Goal: Communication & Community: Share content

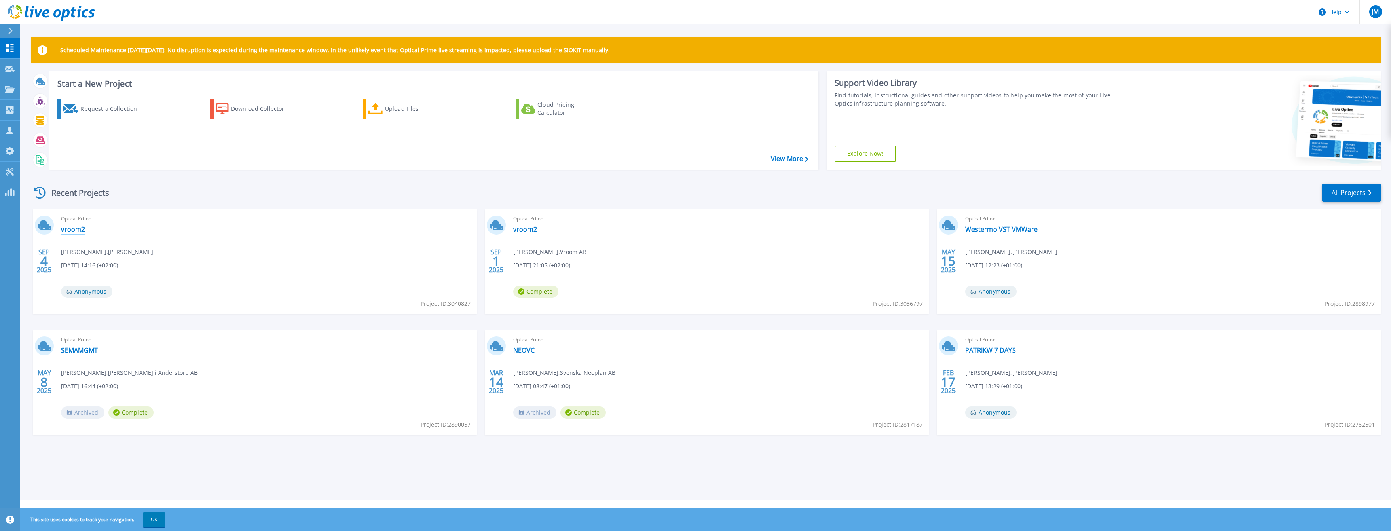
click at [67, 227] on link "vroom2" at bounding box center [73, 229] width 24 height 8
click at [522, 229] on link "vroom2" at bounding box center [525, 229] width 24 height 8
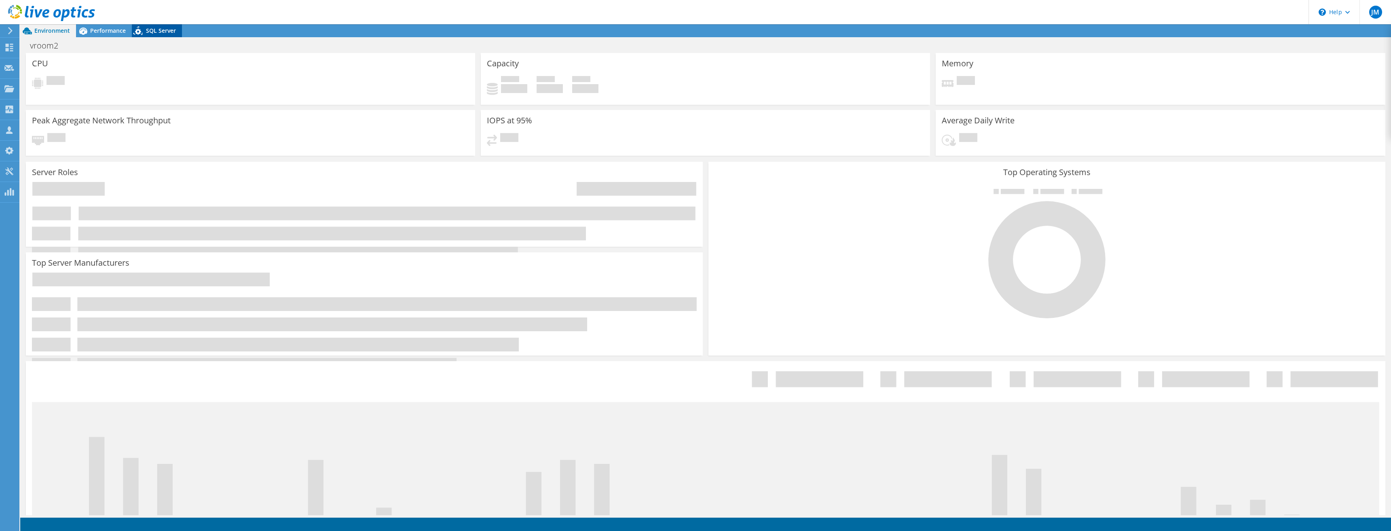
click at [148, 32] on span "SQL Server" at bounding box center [161, 31] width 30 height 8
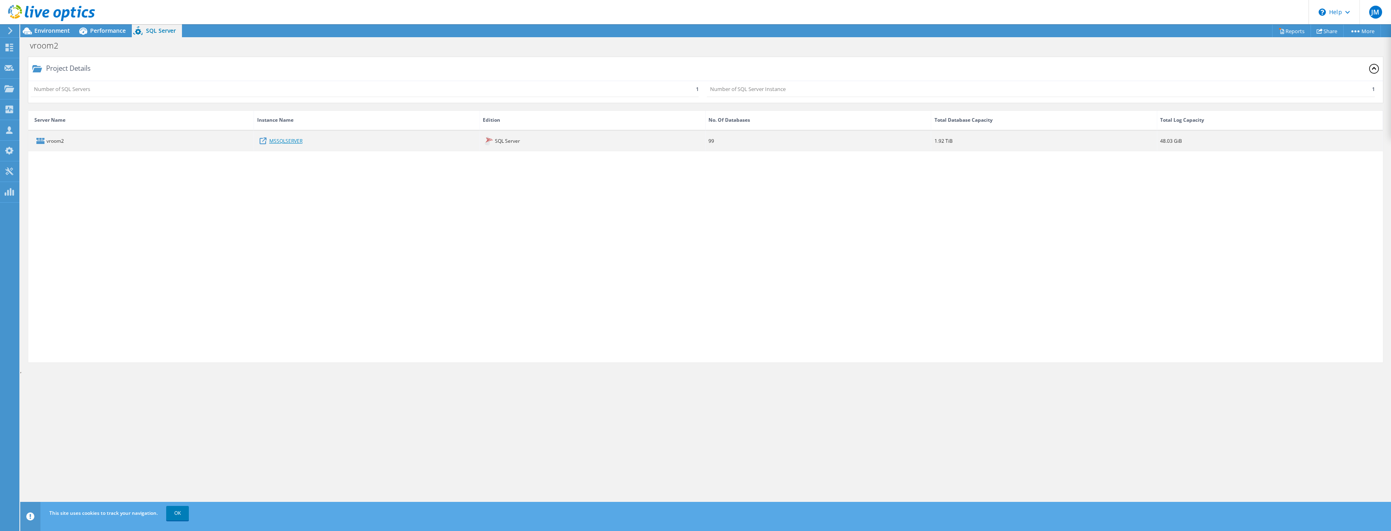
click at [272, 142] on link "MSSQLSERVER" at bounding box center [285, 140] width 33 height 9
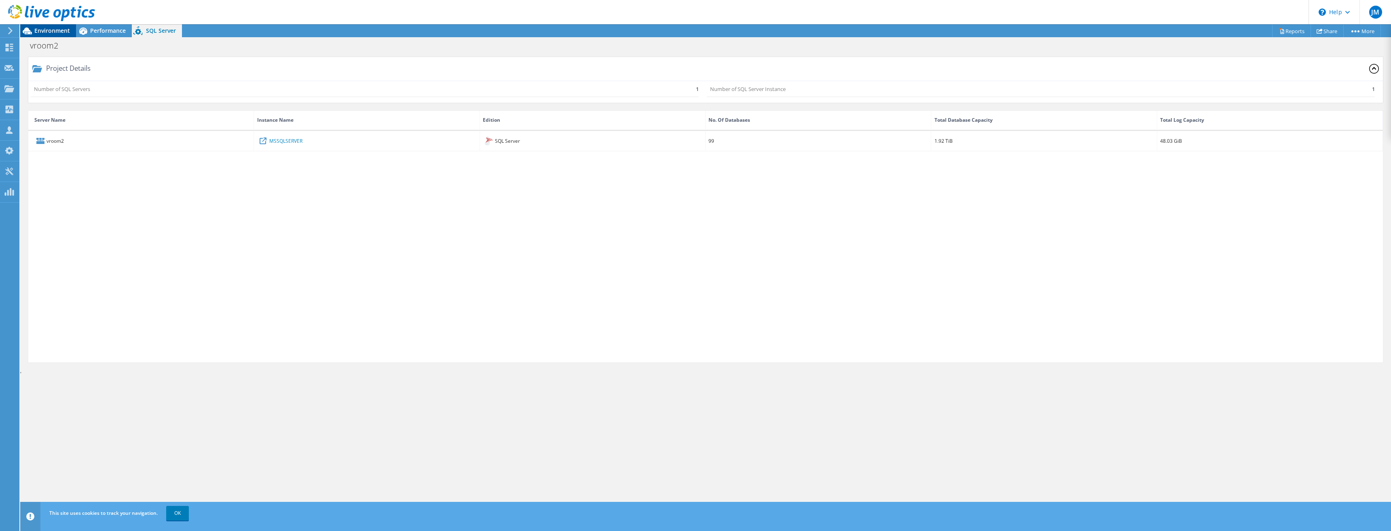
click at [52, 30] on span "Environment" at bounding box center [52, 31] width 36 height 8
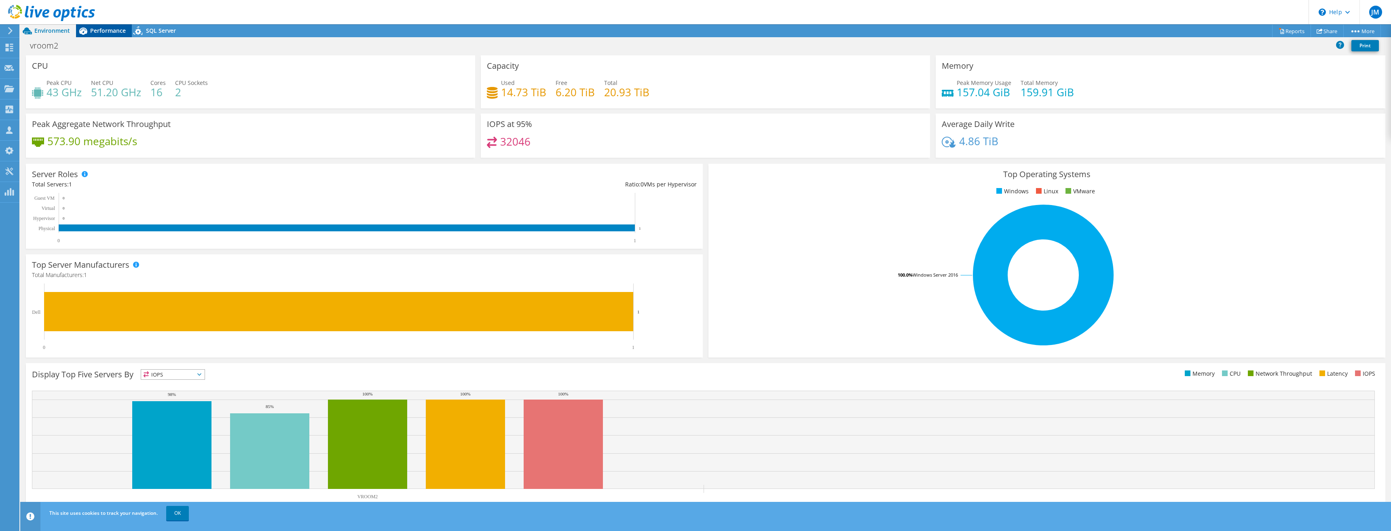
click at [105, 31] on span "Performance" at bounding box center [108, 31] width 36 height 8
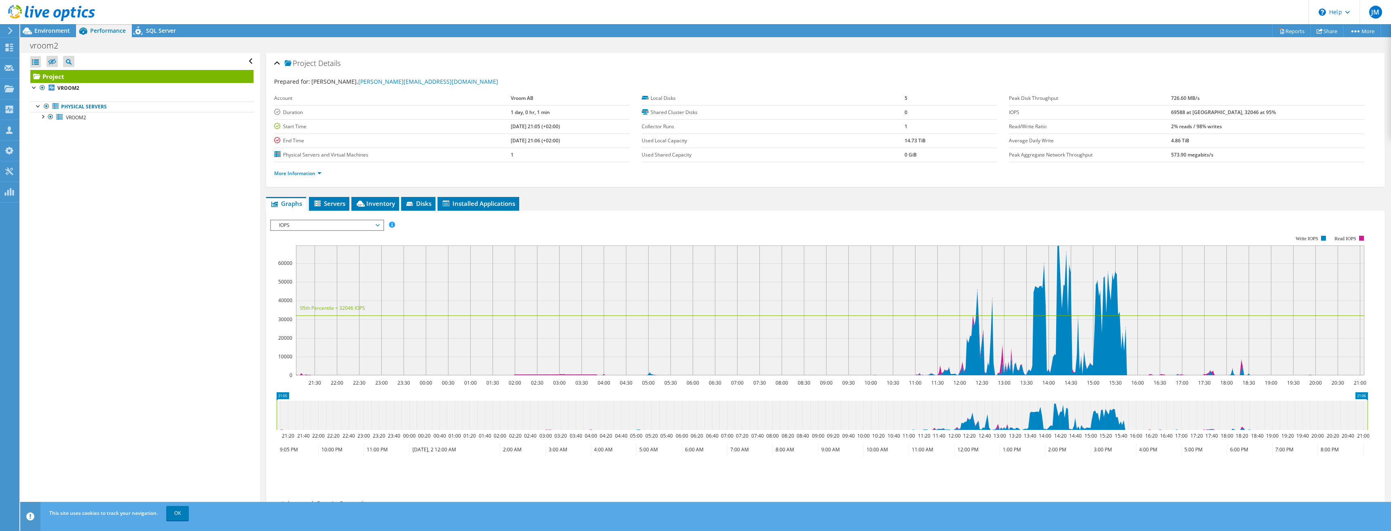
click at [323, 223] on span "IOPS" at bounding box center [327, 225] width 104 height 10
click at [198, 206] on div "Open All Close All Hide Excluded Nodes Project Tree Filter" at bounding box center [139, 284] width 239 height 462
click at [154, 32] on span "SQL Server" at bounding box center [161, 31] width 30 height 8
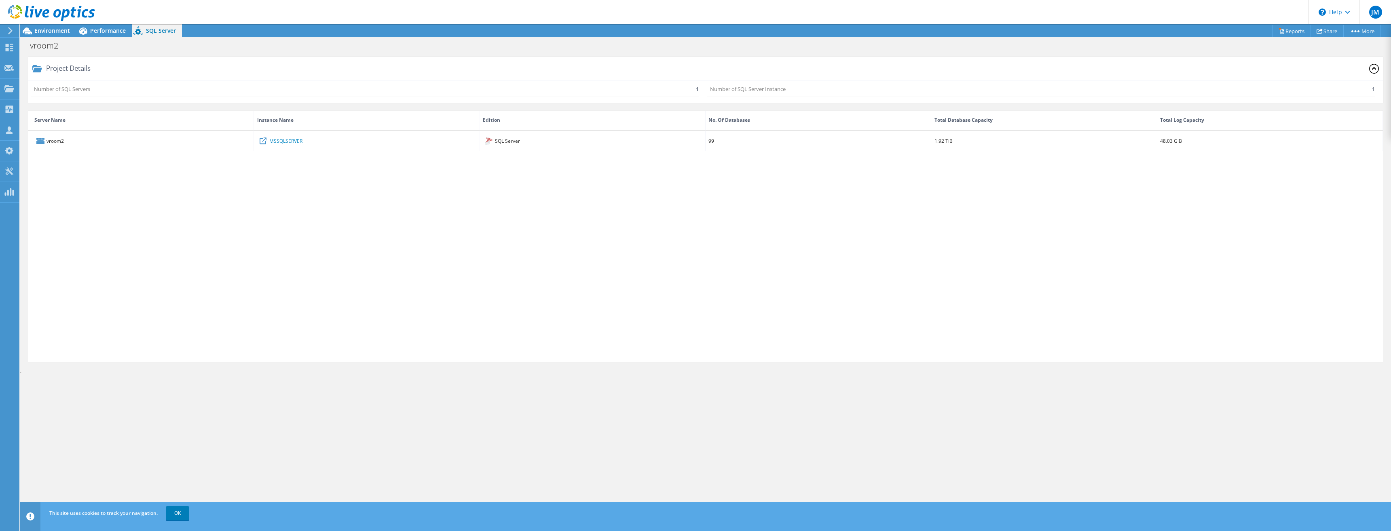
click at [378, 180] on div "vroom2 MSSQLSERVER SQL Server 99 1.92 TiB 48.03 GiB" at bounding box center [705, 246] width 1354 height 231
click at [115, 37] on div "vroom2 Print" at bounding box center [705, 45] width 1371 height 16
click at [113, 33] on span "Performance" at bounding box center [108, 31] width 36 height 8
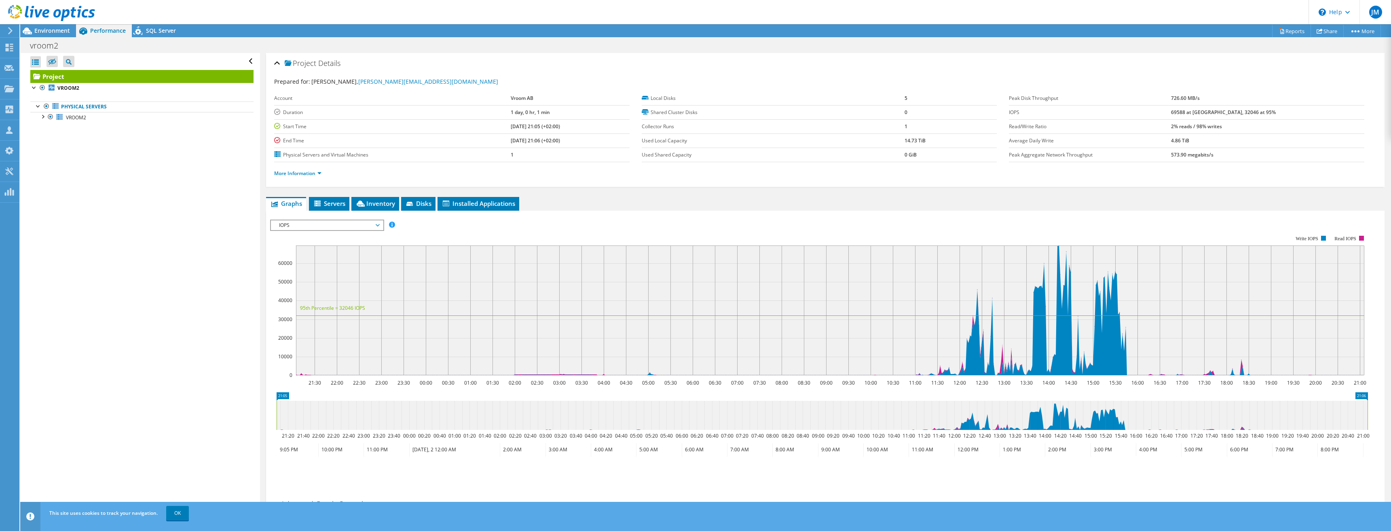
drag, startPoint x: 463, startPoint y: 126, endPoint x: 468, endPoint y: 127, distance: 5.3
click at [465, 126] on label "Start Time" at bounding box center [392, 127] width 237 height 8
click at [327, 227] on span "IOPS" at bounding box center [327, 225] width 104 height 10
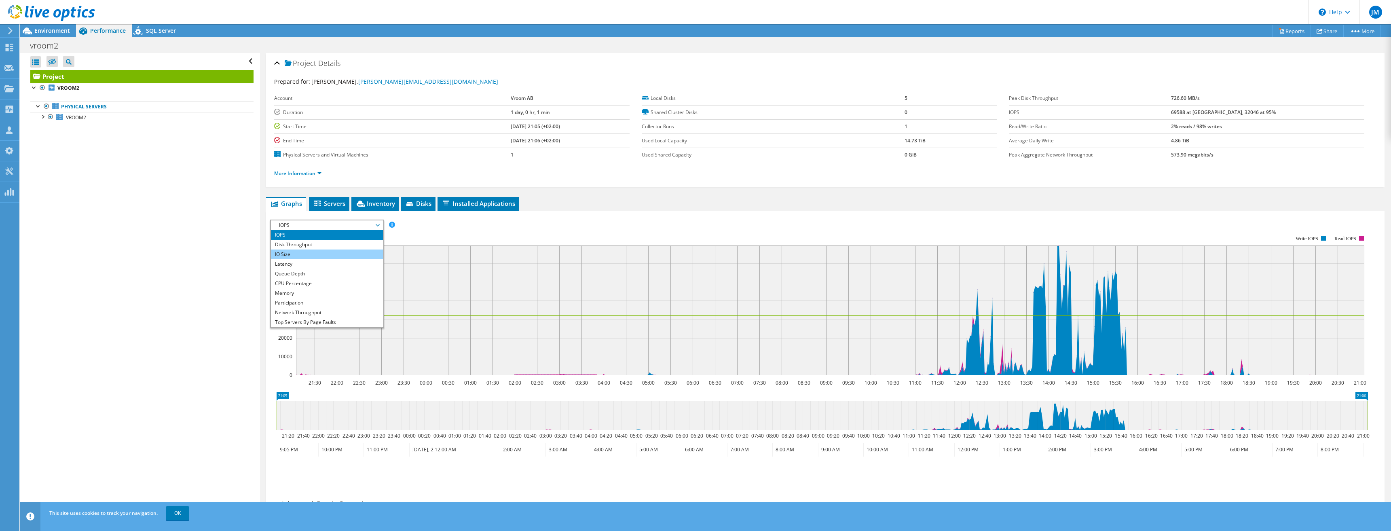
click at [315, 251] on li "IO Size" at bounding box center [327, 254] width 112 height 10
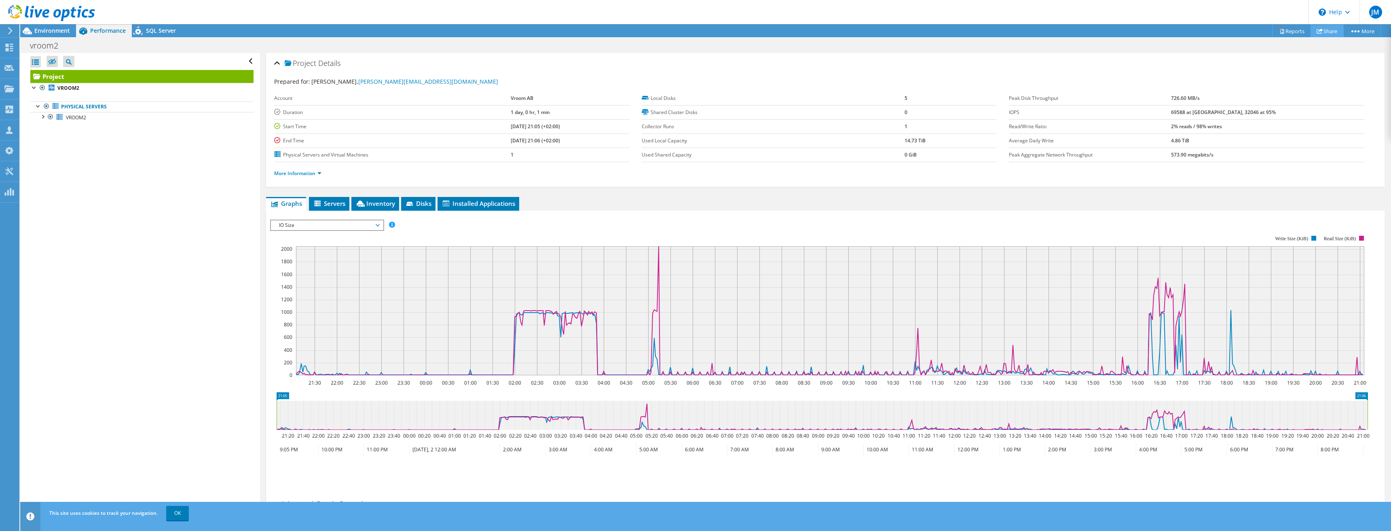
click at [1338, 25] on link "Share" at bounding box center [1326, 31] width 33 height 13
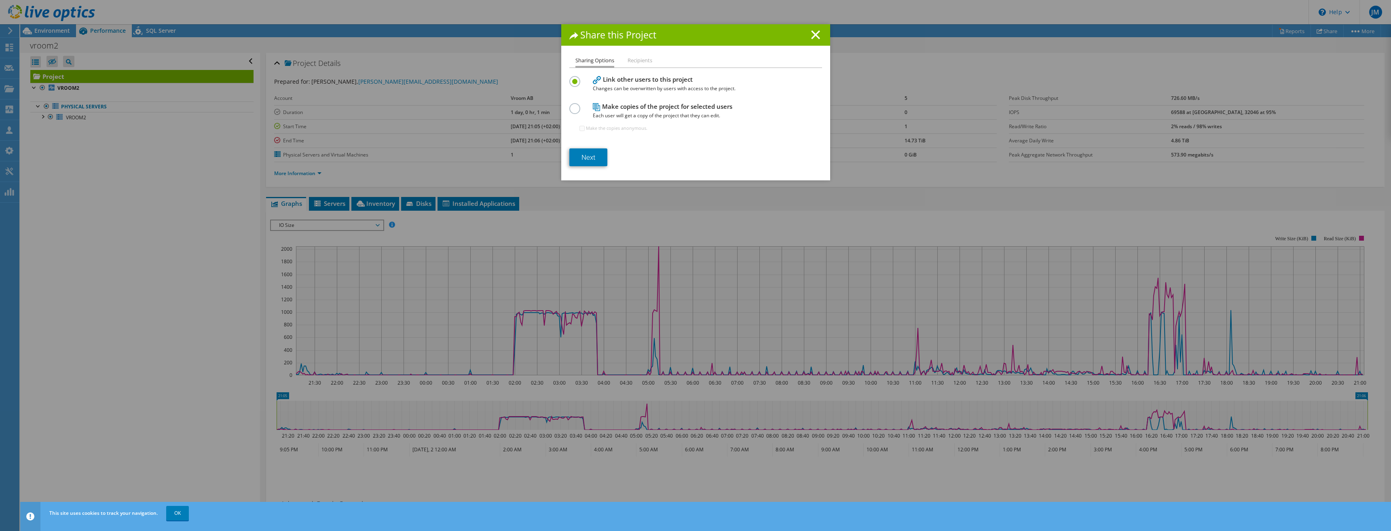
click at [570, 105] on label at bounding box center [576, 104] width 14 height 2
click at [0, 0] on input "radio" at bounding box center [0, 0] width 0 height 0
click at [585, 150] on link "Next" at bounding box center [588, 157] width 38 height 18
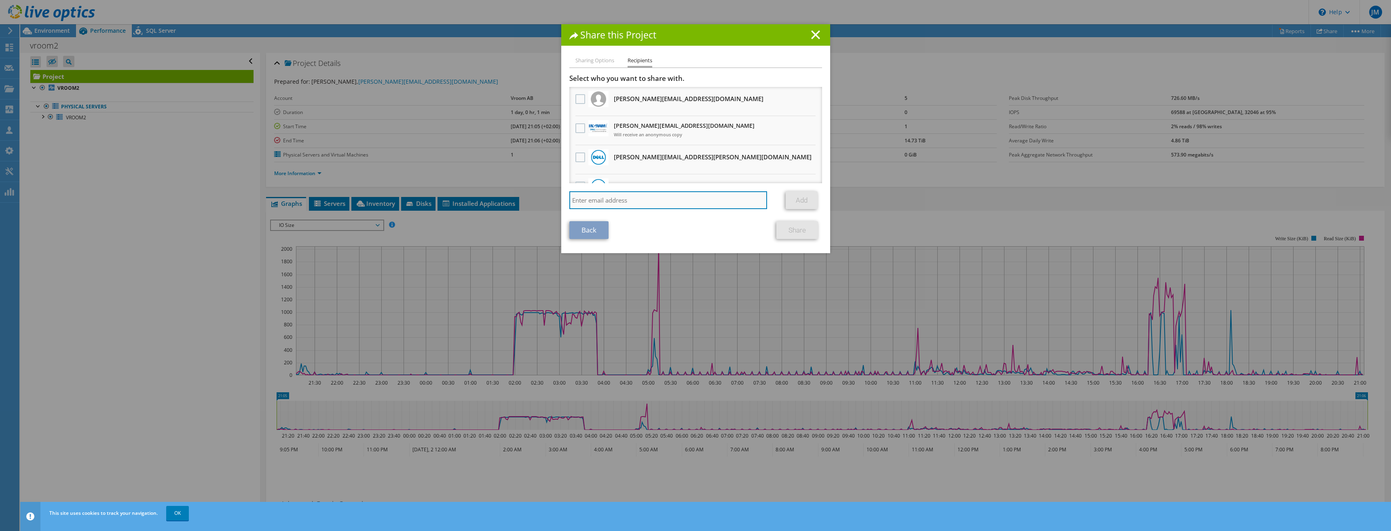
click at [611, 203] on input "search" at bounding box center [668, 200] width 198 height 18
type input "j"
type input "killian_"
drag, startPoint x: 602, startPoint y: 200, endPoint x: 517, endPoint y: 196, distance: 84.6
click at [516, 196] on div "Share this Project Sharing Options Recipients Link other users to this project …" at bounding box center [695, 265] width 1391 height 482
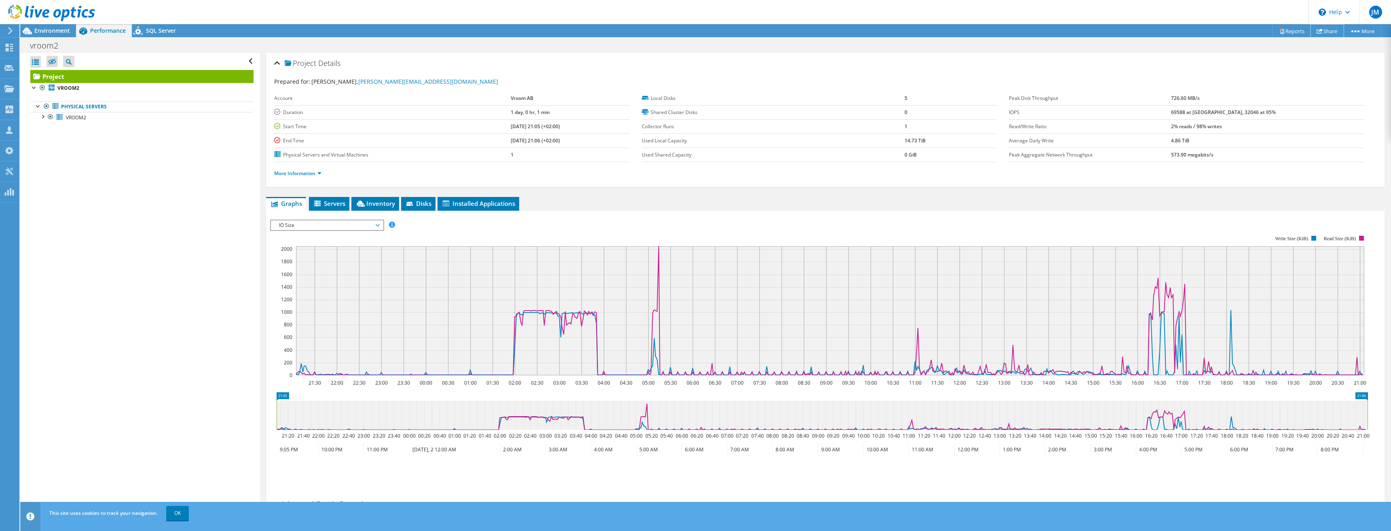
click at [1326, 34] on link "Share" at bounding box center [1326, 31] width 33 height 13
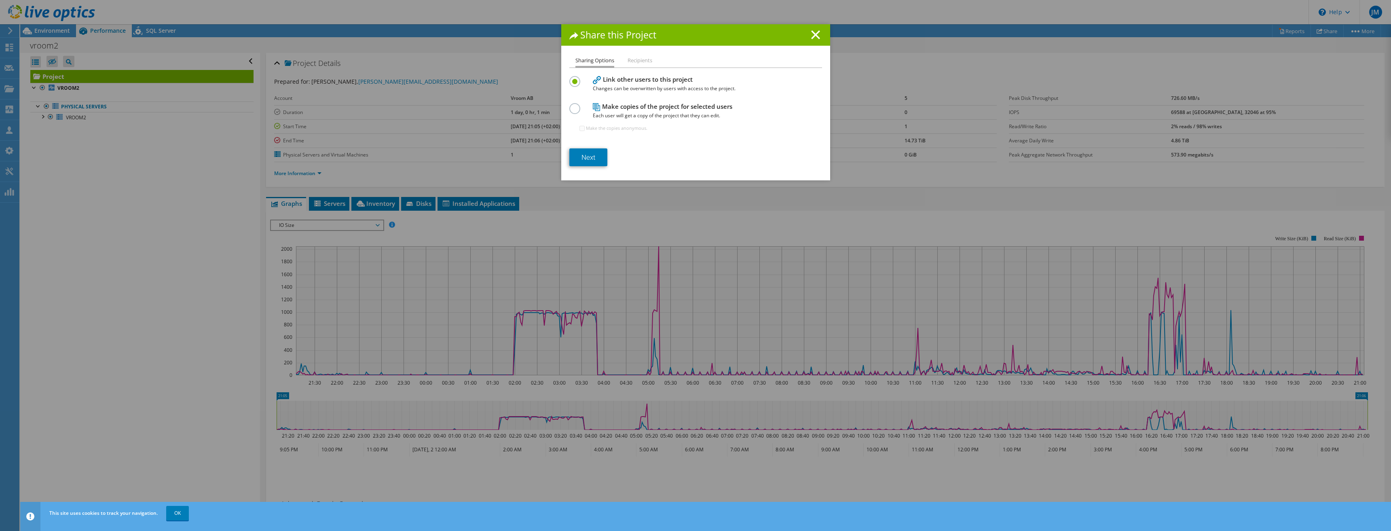
click at [570, 105] on label at bounding box center [576, 104] width 14 height 2
click at [0, 0] on input "radio" at bounding box center [0, 0] width 0 height 0
click at [585, 154] on link "Next" at bounding box center [588, 157] width 38 height 18
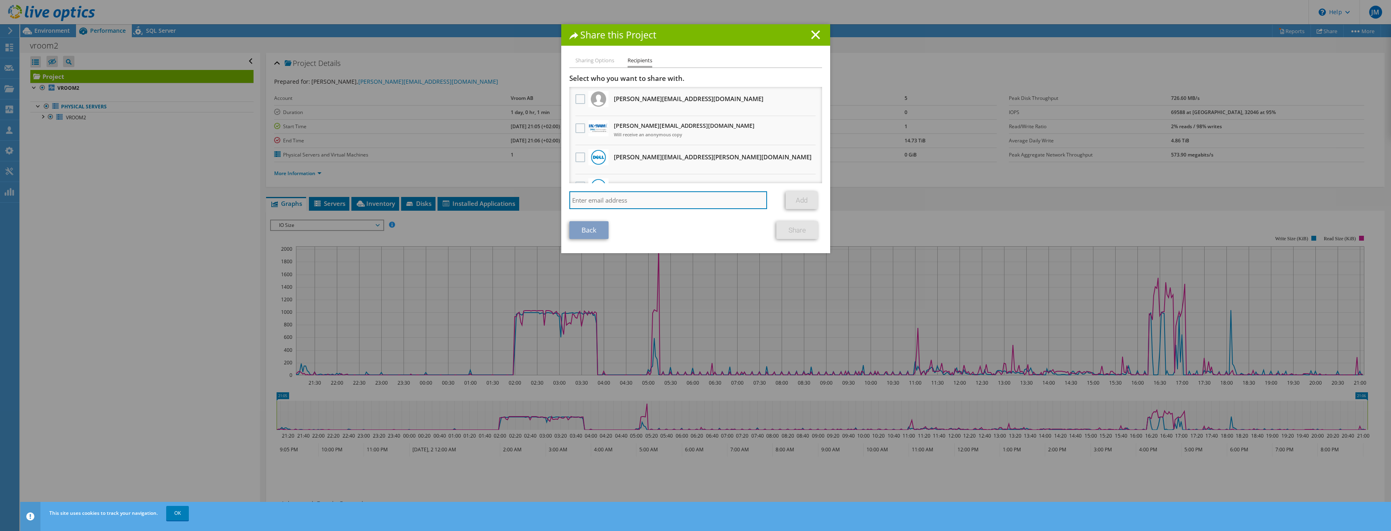
click at [616, 200] on input "search" at bounding box center [668, 200] width 198 height 18
paste input "killian_casey@dell.com"
type input "killian_casey@dell.com"
click at [803, 201] on link "Add" at bounding box center [802, 200] width 32 height 18
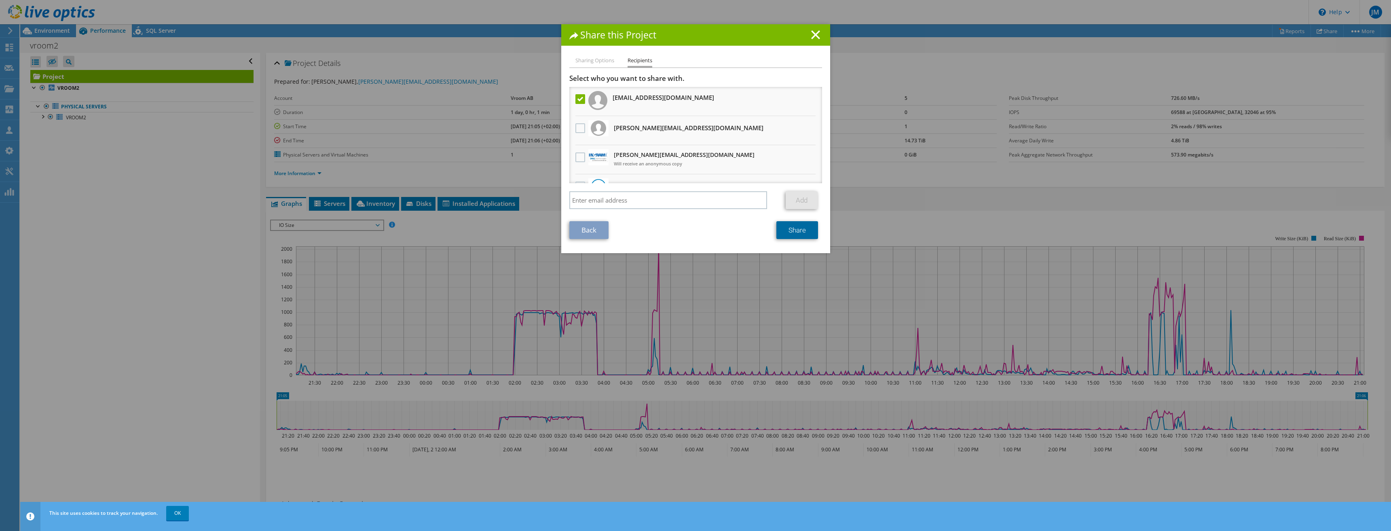
click at [794, 232] on link "Share" at bounding box center [797, 230] width 42 height 18
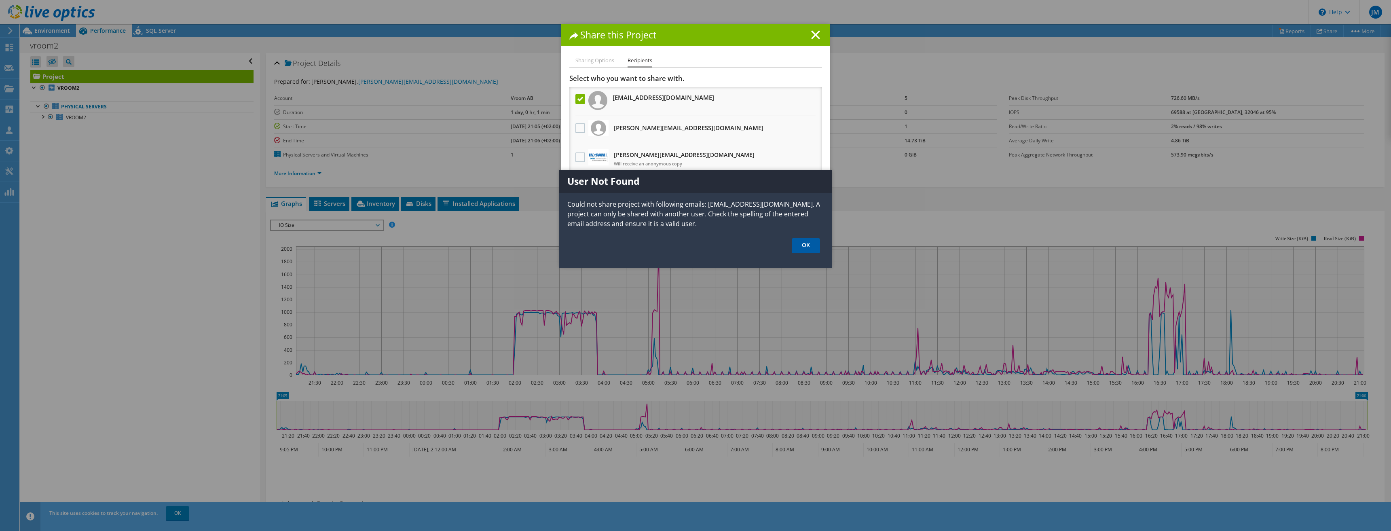
click at [801, 249] on link "OK" at bounding box center [806, 245] width 28 height 15
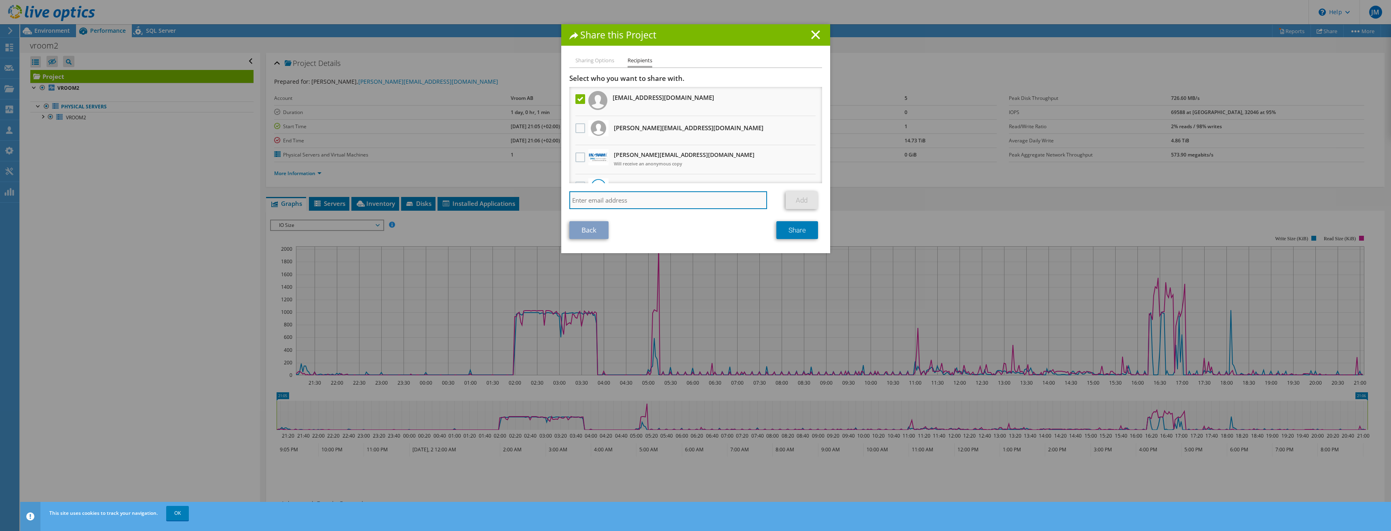
click at [658, 202] on input "search" at bounding box center [668, 200] width 198 height 18
paste input "killian_casey@dell.com"
click at [589, 200] on input "killian_casey@dell.com" at bounding box center [668, 200] width 198 height 18
type input "killian.casey@dell.com"
click at [799, 203] on link "Add" at bounding box center [802, 200] width 32 height 18
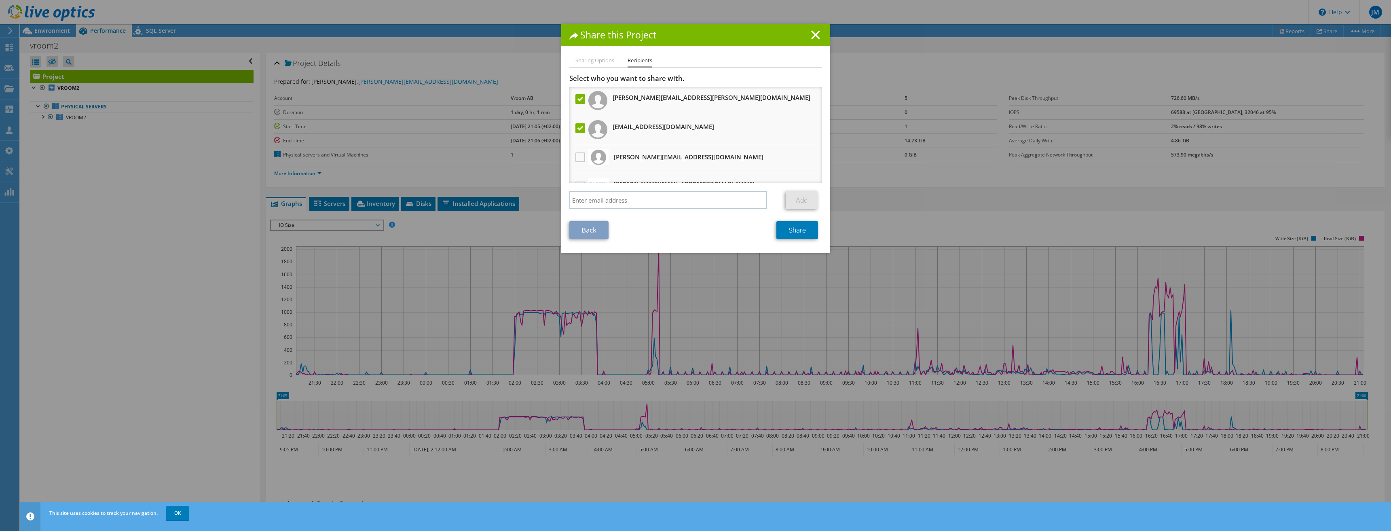
click at [576, 126] on label at bounding box center [581, 128] width 12 height 10
click at [0, 0] on input "checkbox" at bounding box center [0, 0] width 0 height 0
click at [797, 235] on link "Share" at bounding box center [797, 230] width 42 height 18
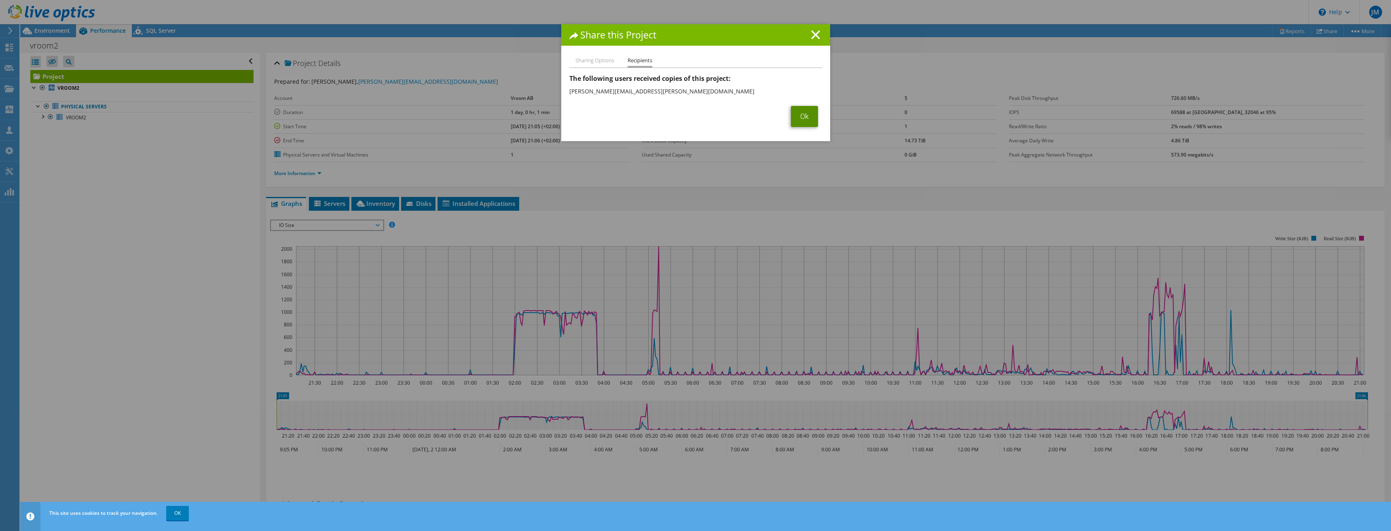
click at [793, 116] on link "Ok" at bounding box center [804, 116] width 27 height 21
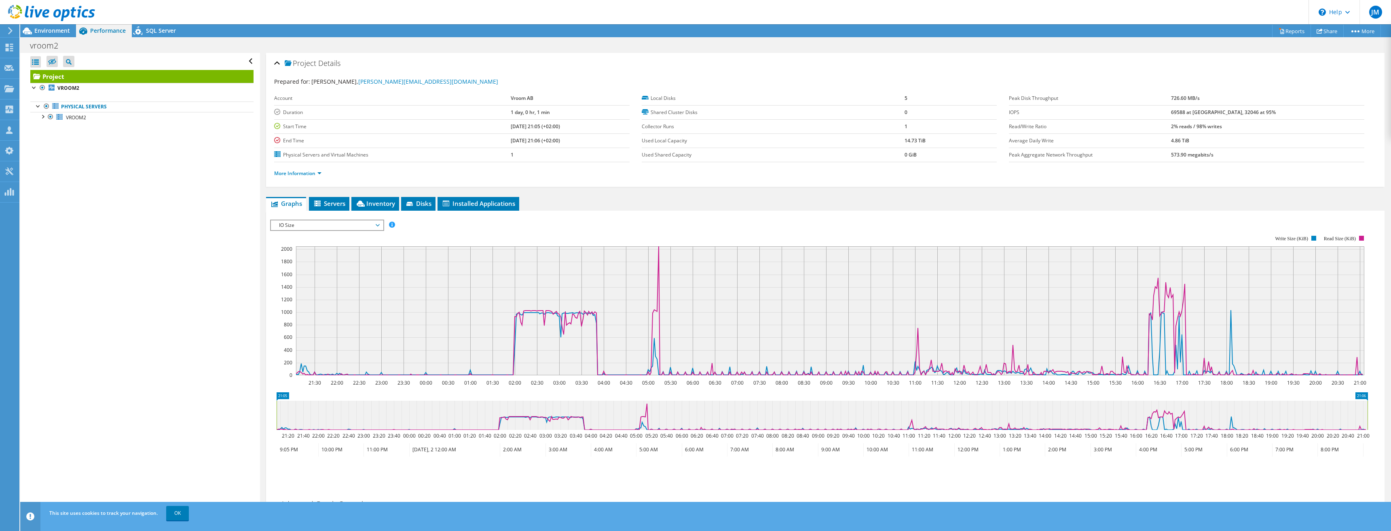
click at [721, 226] on rect at bounding box center [819, 305] width 1098 height 162
click at [155, 35] on div "SQL Server" at bounding box center [157, 30] width 50 height 13
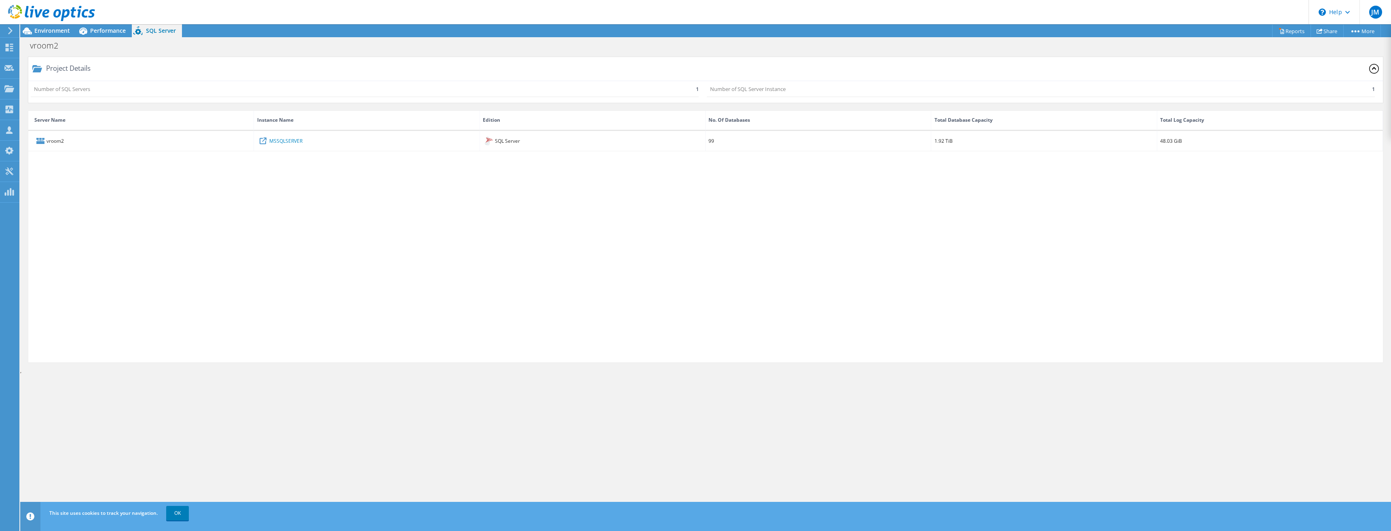
click at [465, 247] on div "vroom2 MSSQLSERVER SQL Server 99 1.92 TiB 48.03 GiB" at bounding box center [705, 246] width 1354 height 231
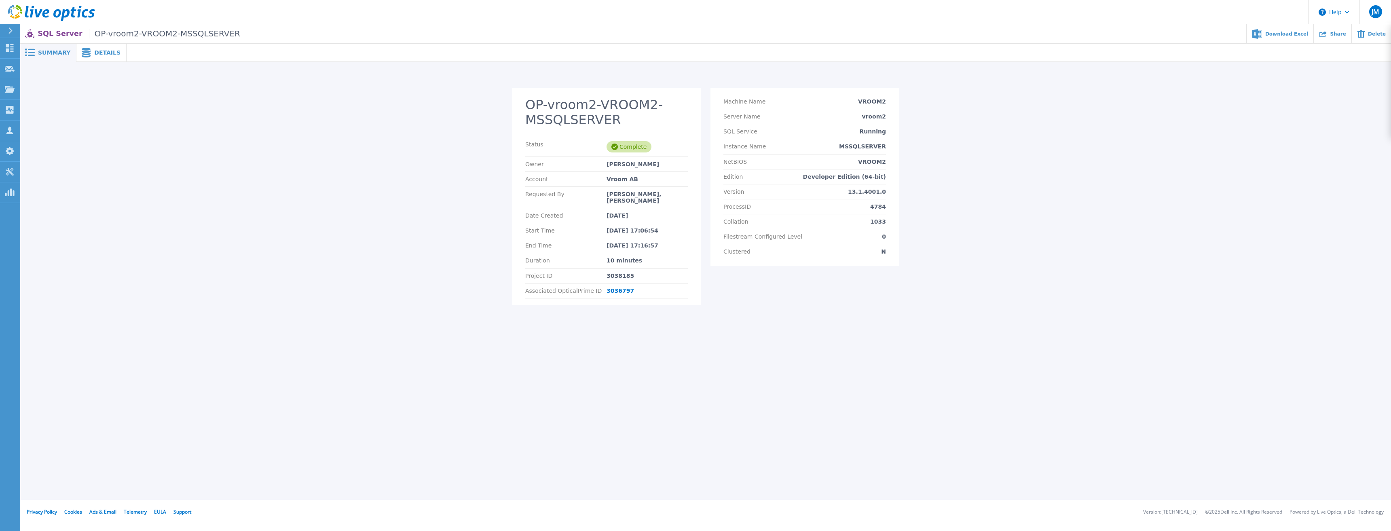
click at [105, 53] on span "Details" at bounding box center [107, 53] width 26 height 6
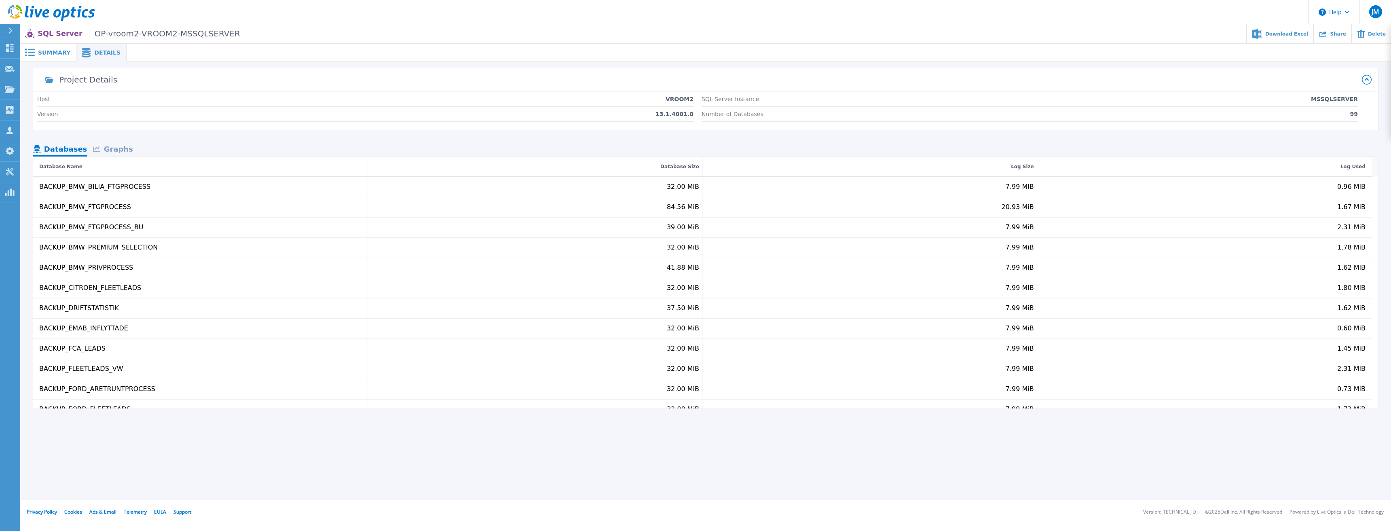
click at [120, 151] on div "Graphs" at bounding box center [113, 150] width 52 height 14
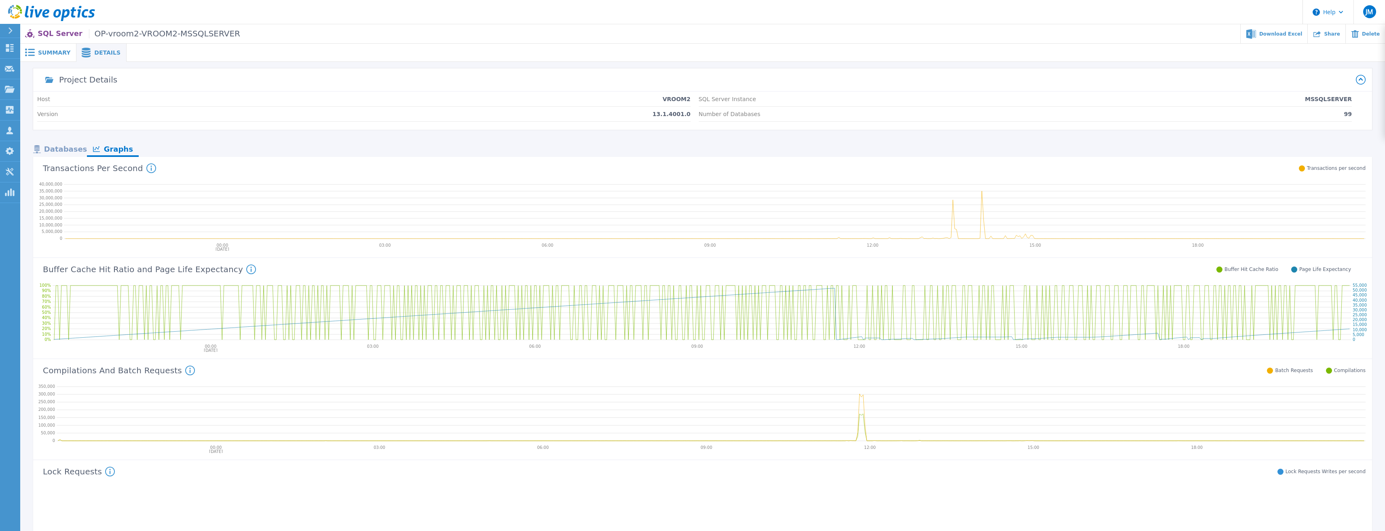
click at [63, 152] on div "Databases" at bounding box center [60, 150] width 54 height 14
